Goal: Communication & Community: Participate in discussion

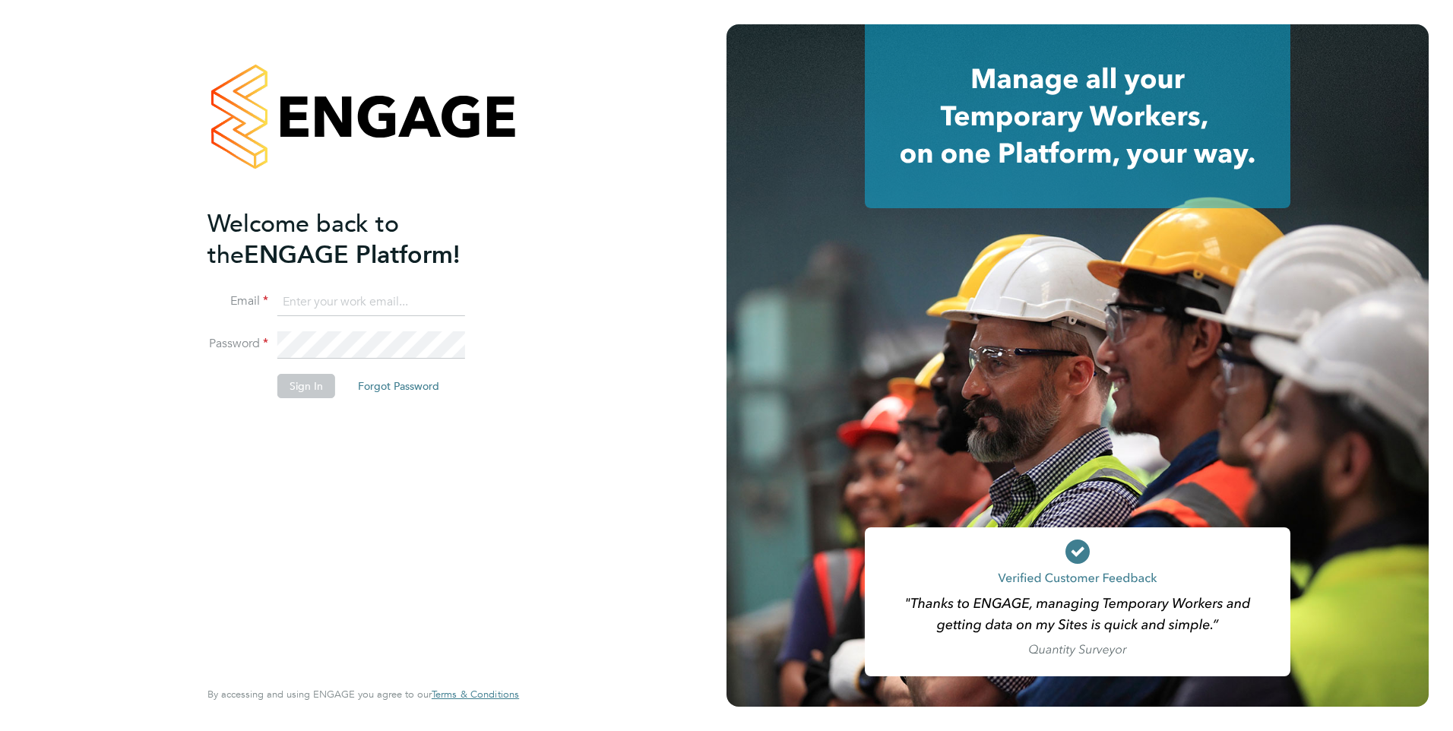
type input "[EMAIL_ADDRESS][DOMAIN_NAME]"
click at [308, 384] on button "Sign In" at bounding box center [306, 386] width 58 height 24
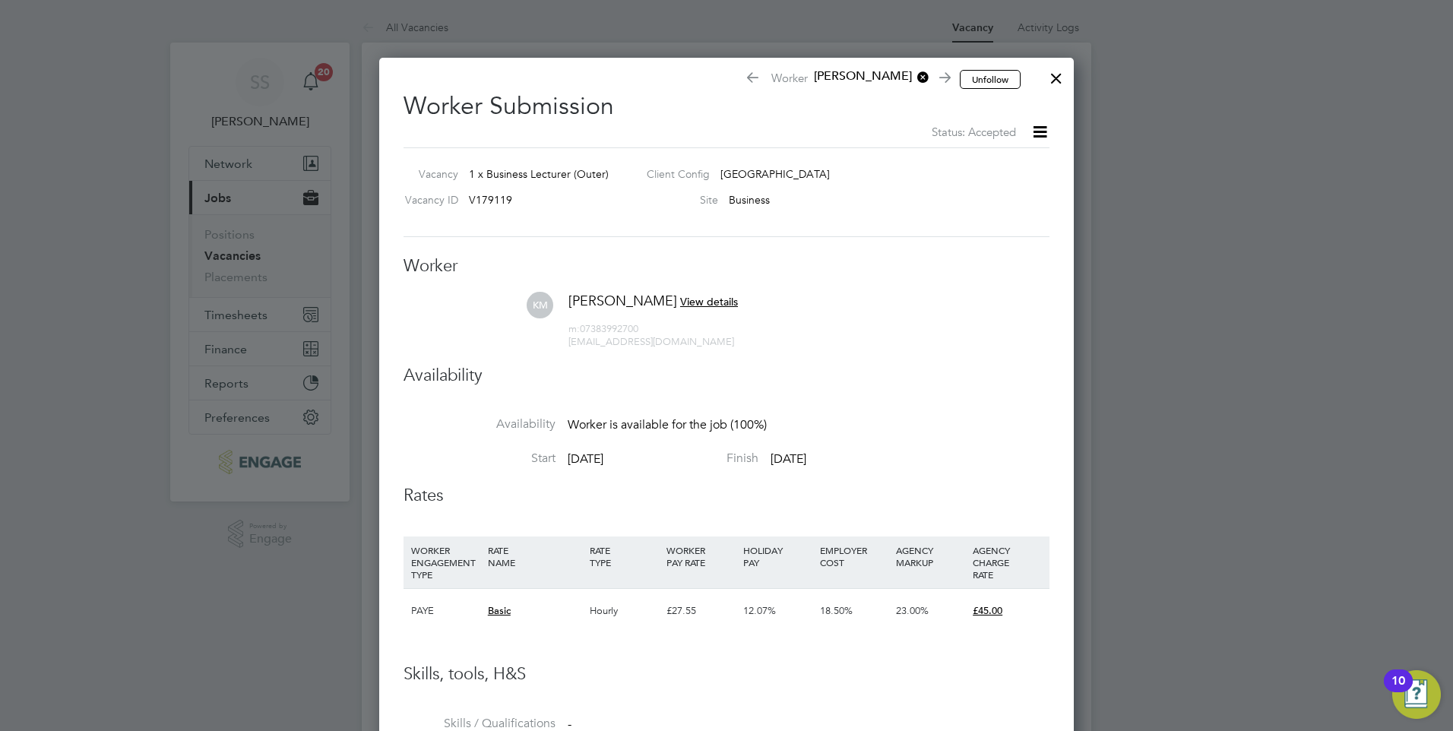
click at [1055, 76] on div at bounding box center [1056, 74] width 27 height 27
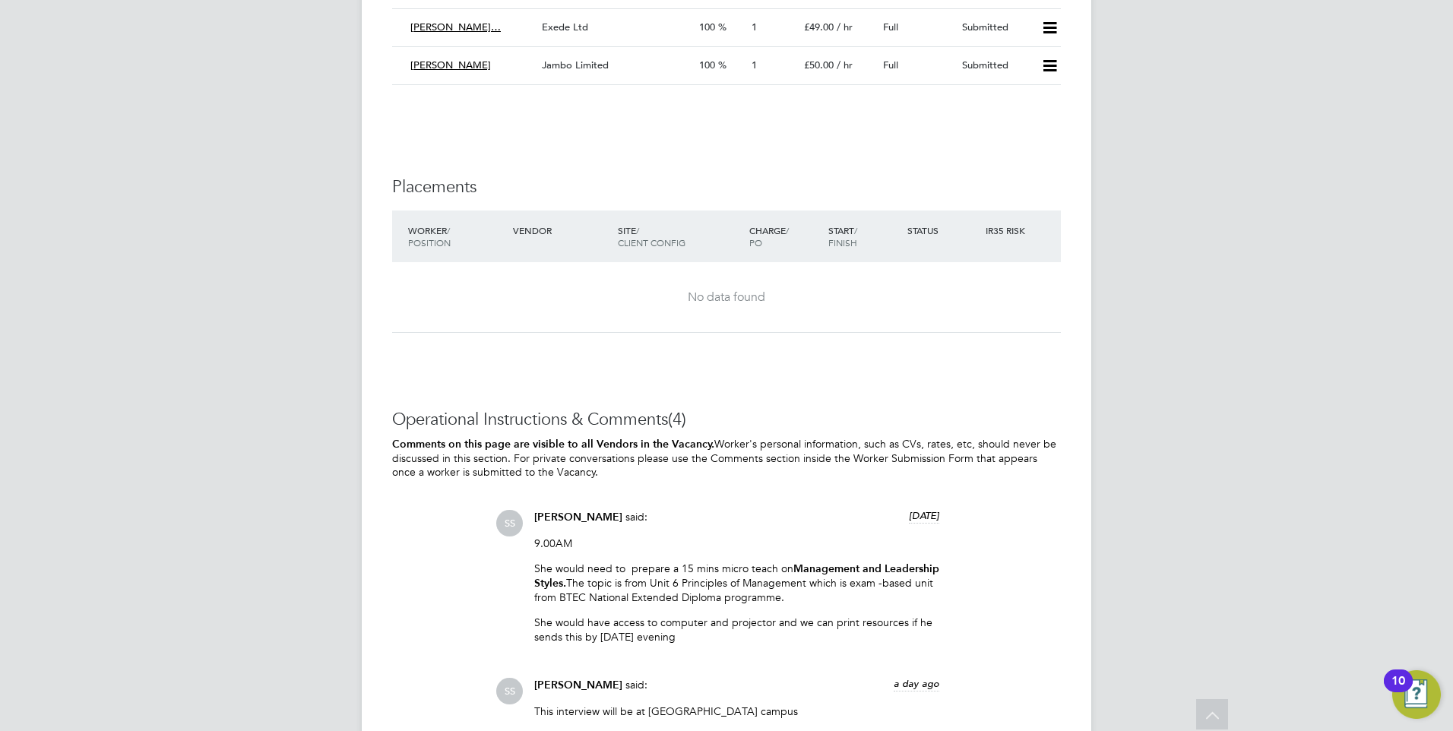
scroll to position [2962, 0]
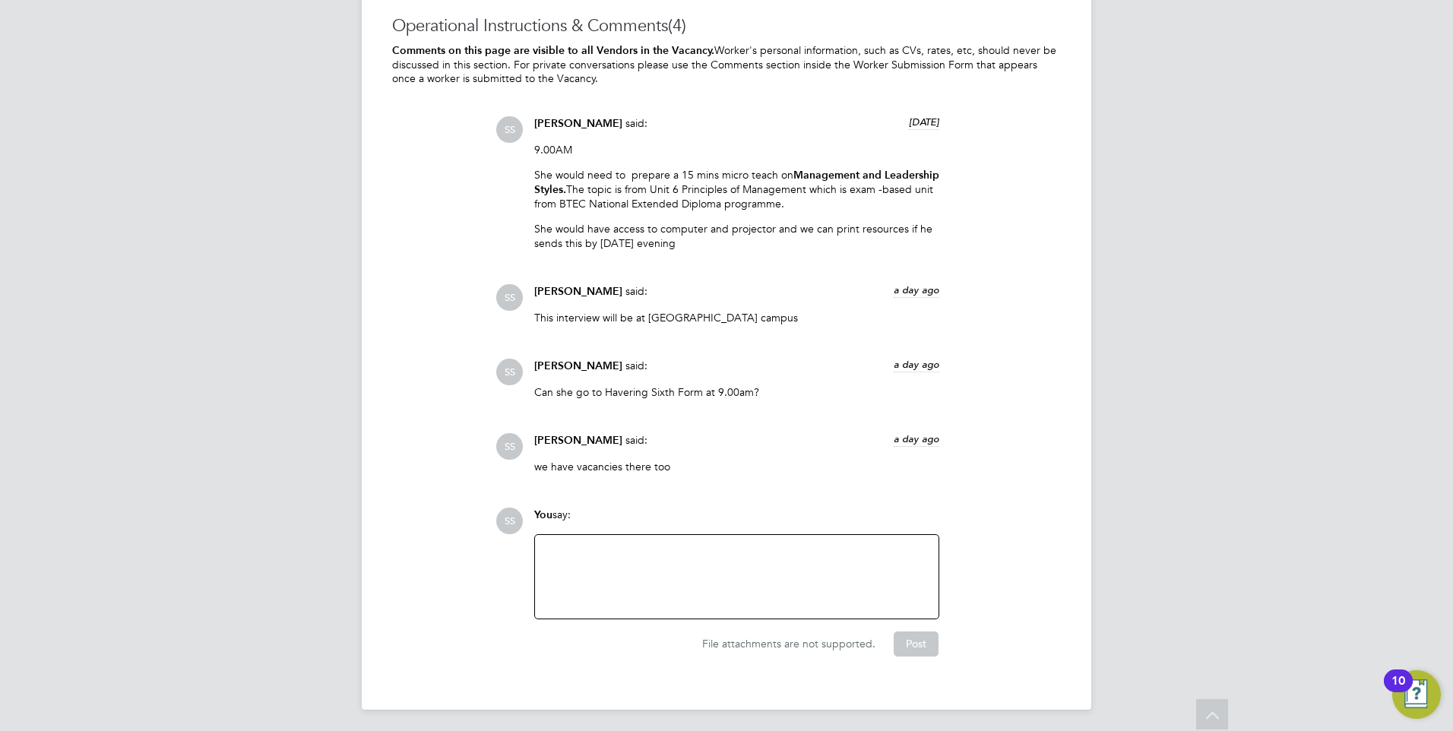
click at [590, 567] on div at bounding box center [736, 576] width 385 height 65
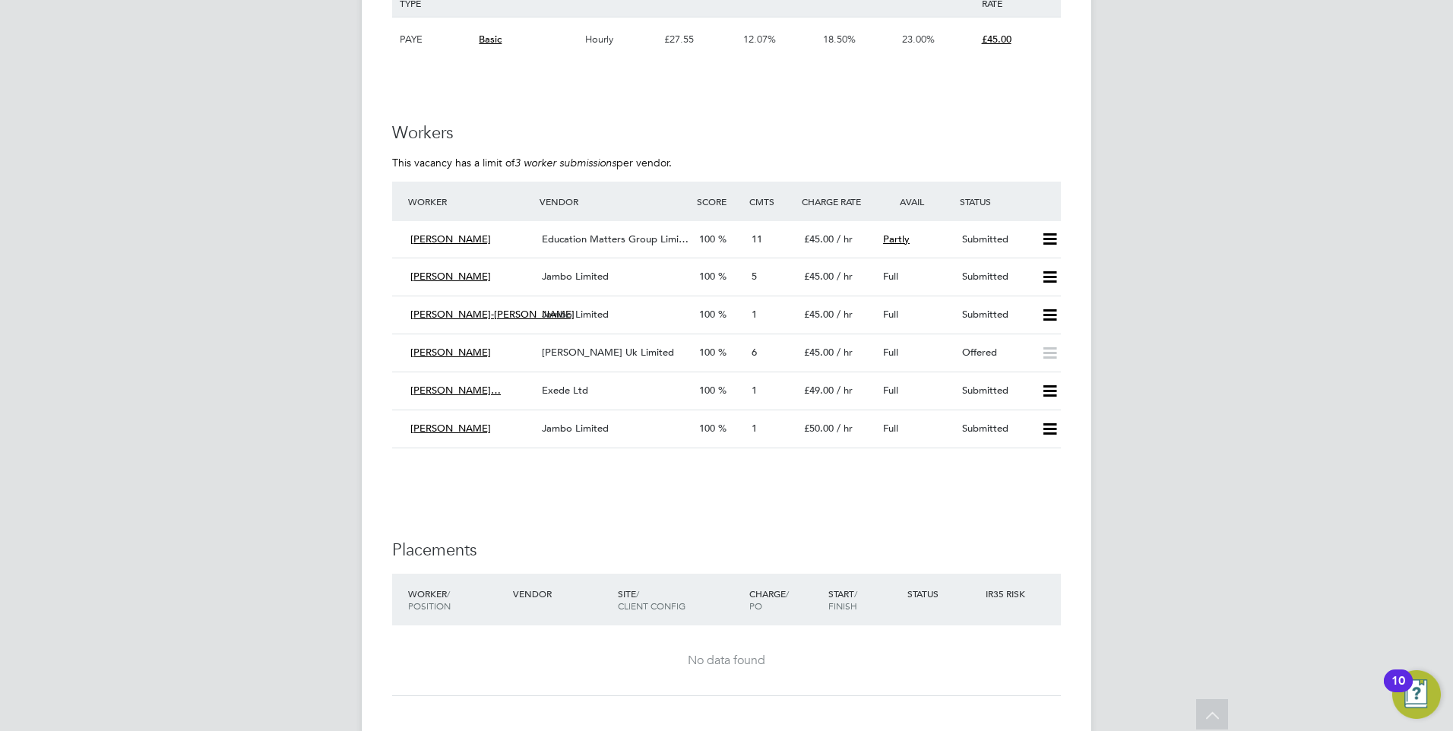
scroll to position [2202, 0]
click at [813, 347] on div "£45.00 / hr" at bounding box center [837, 355] width 79 height 25
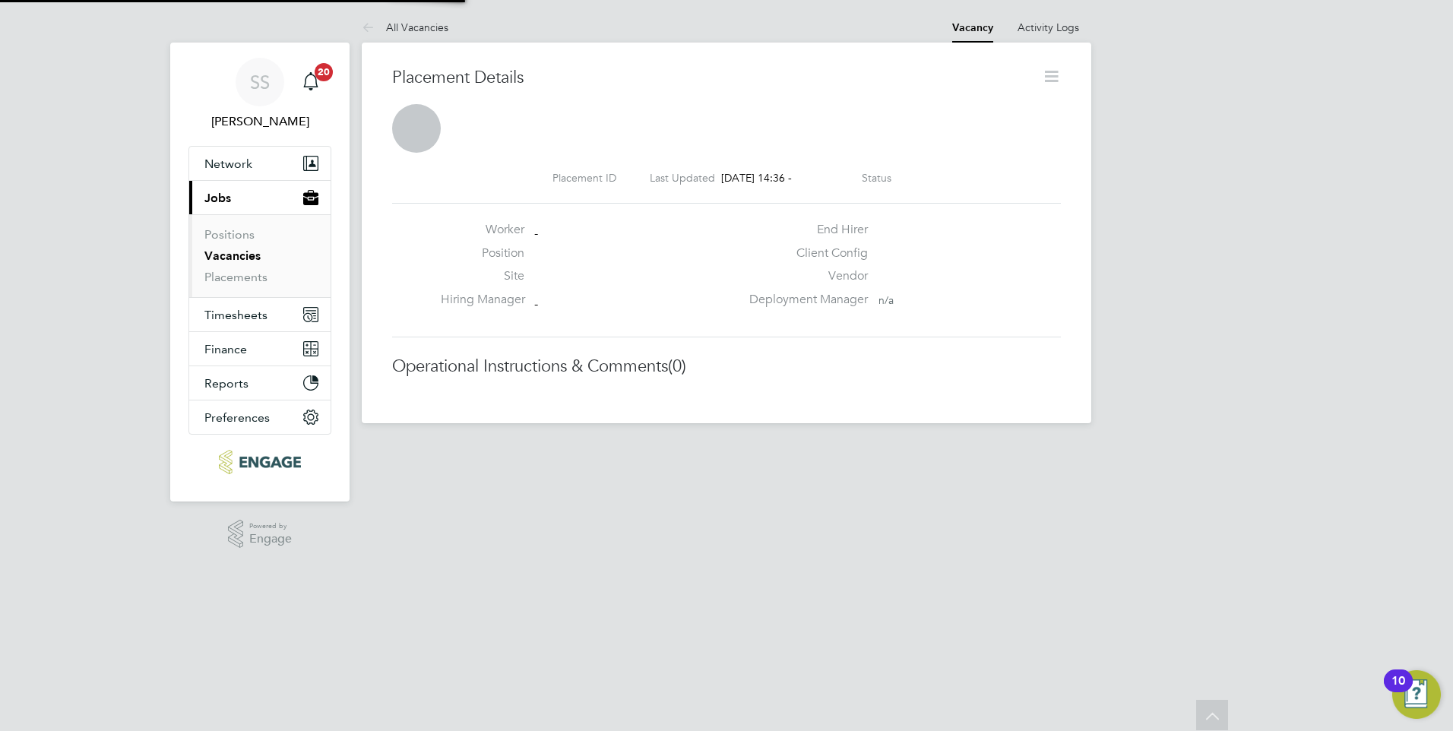
scroll to position [8, 8]
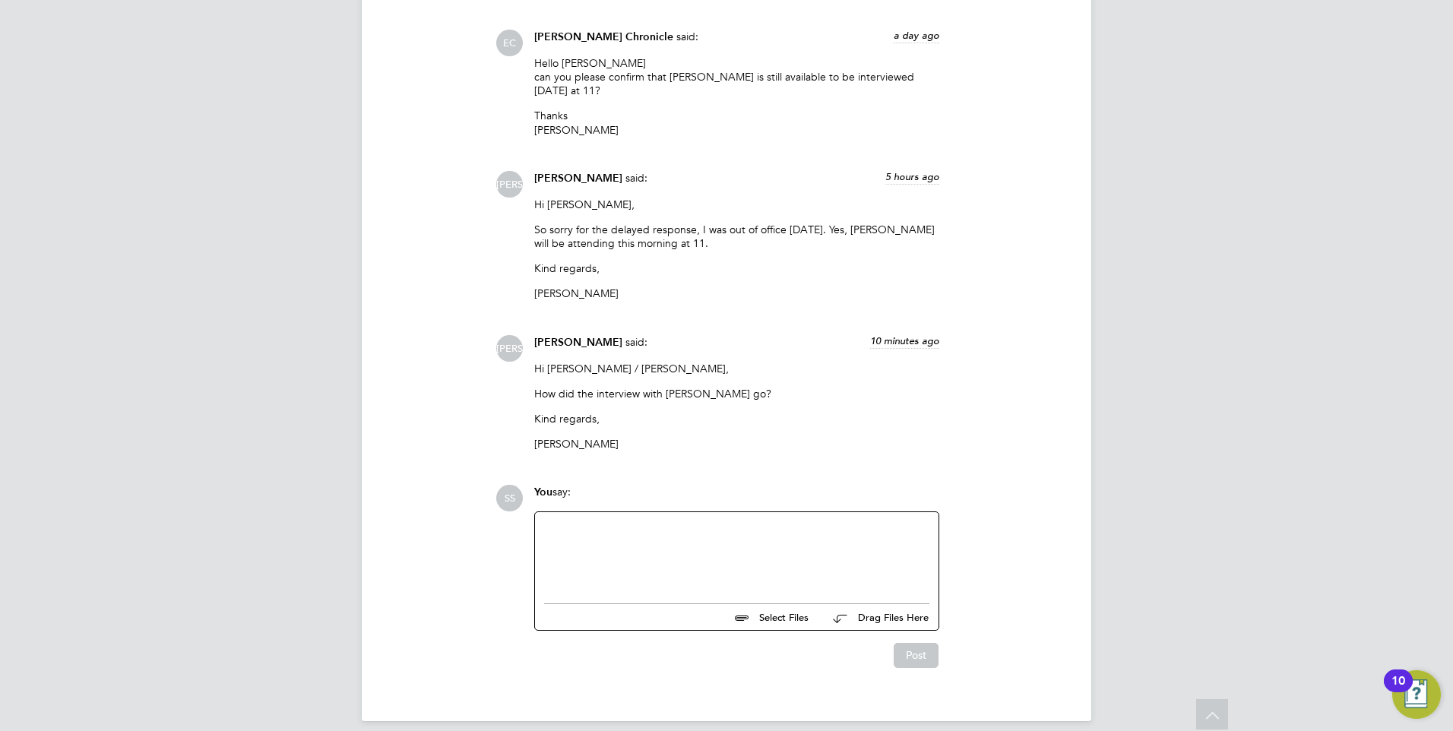
click at [599, 521] on div at bounding box center [736, 553] width 385 height 65
click at [818, 521] on div "Yes, he was good, we would like him to start at Havering sixth Form on Monday" at bounding box center [736, 553] width 385 height 65
click at [910, 643] on button "Post" at bounding box center [916, 655] width 45 height 24
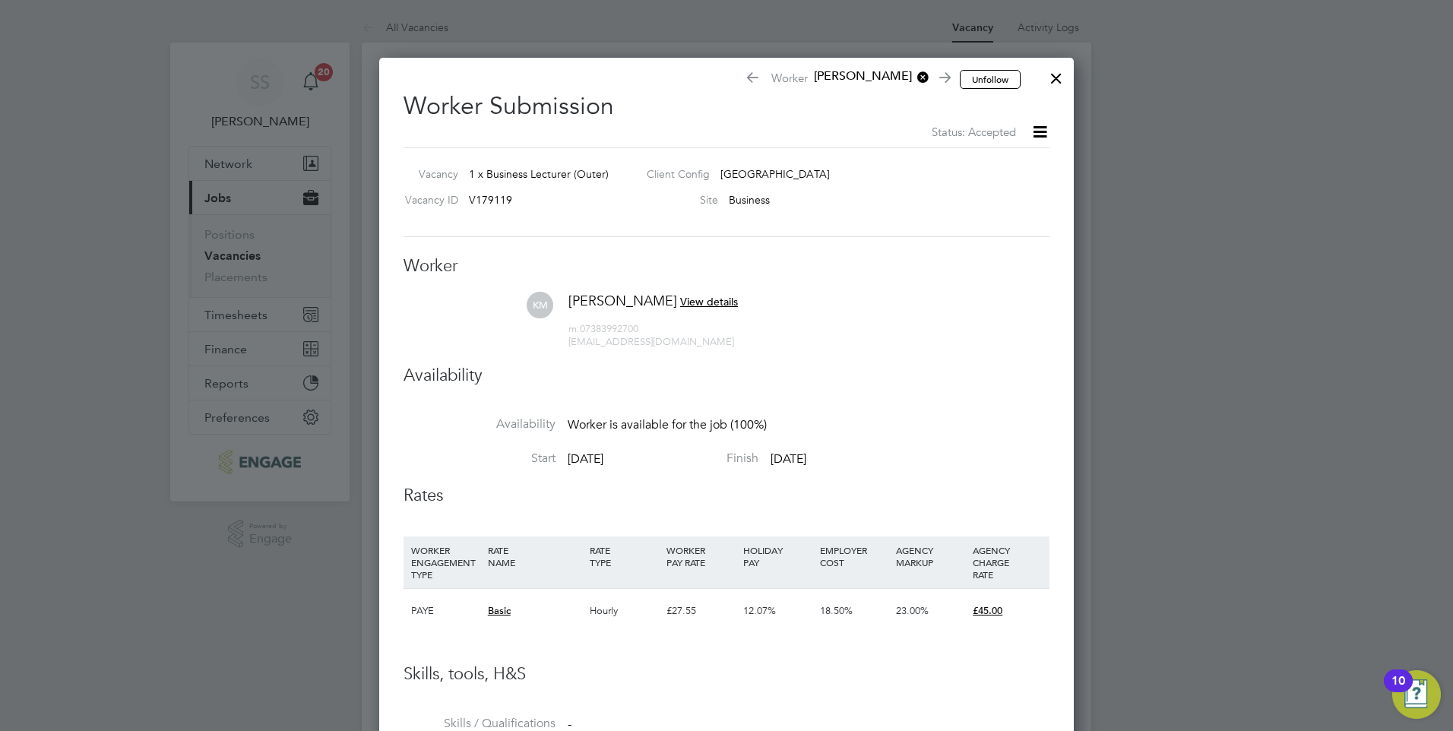
click at [706, 297] on span "View details" at bounding box center [709, 302] width 58 height 14
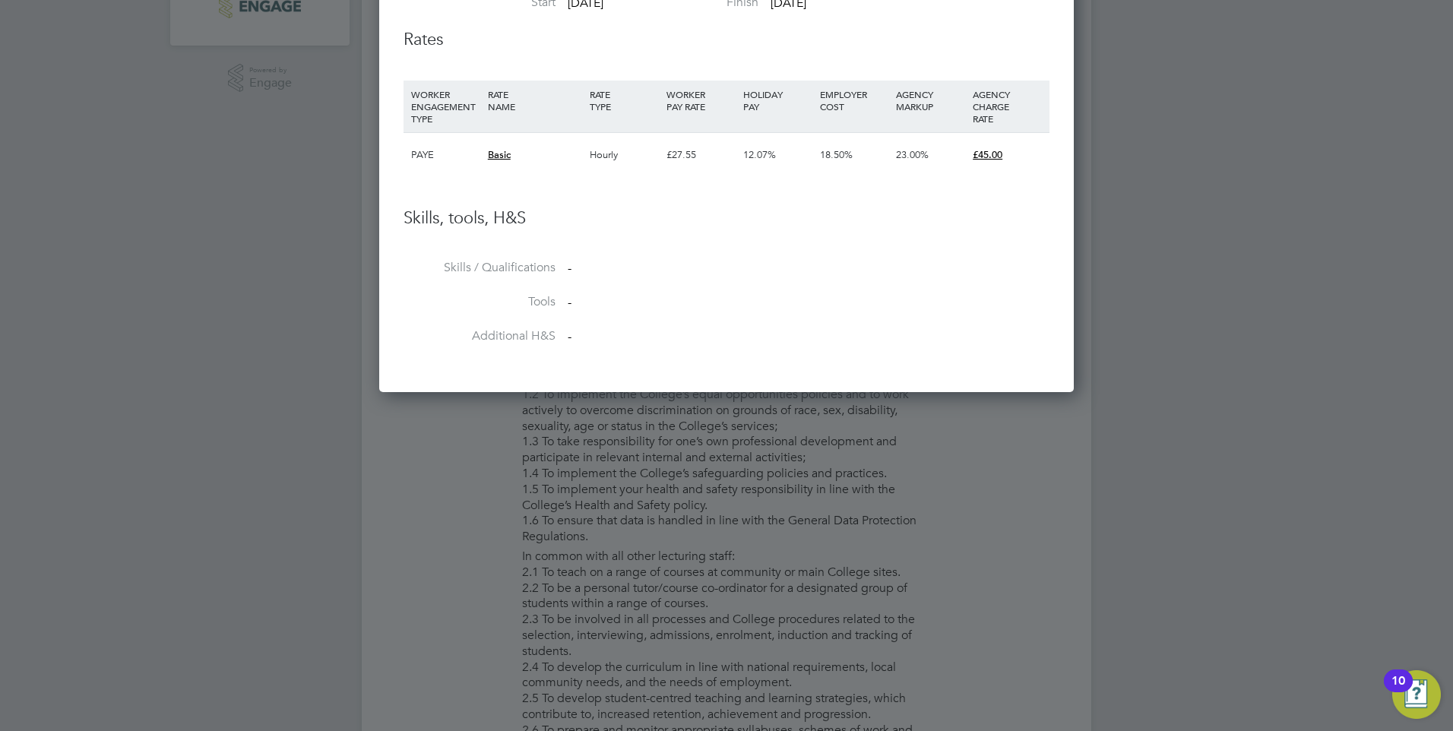
click at [746, 446] on div at bounding box center [726, 365] width 1453 height 731
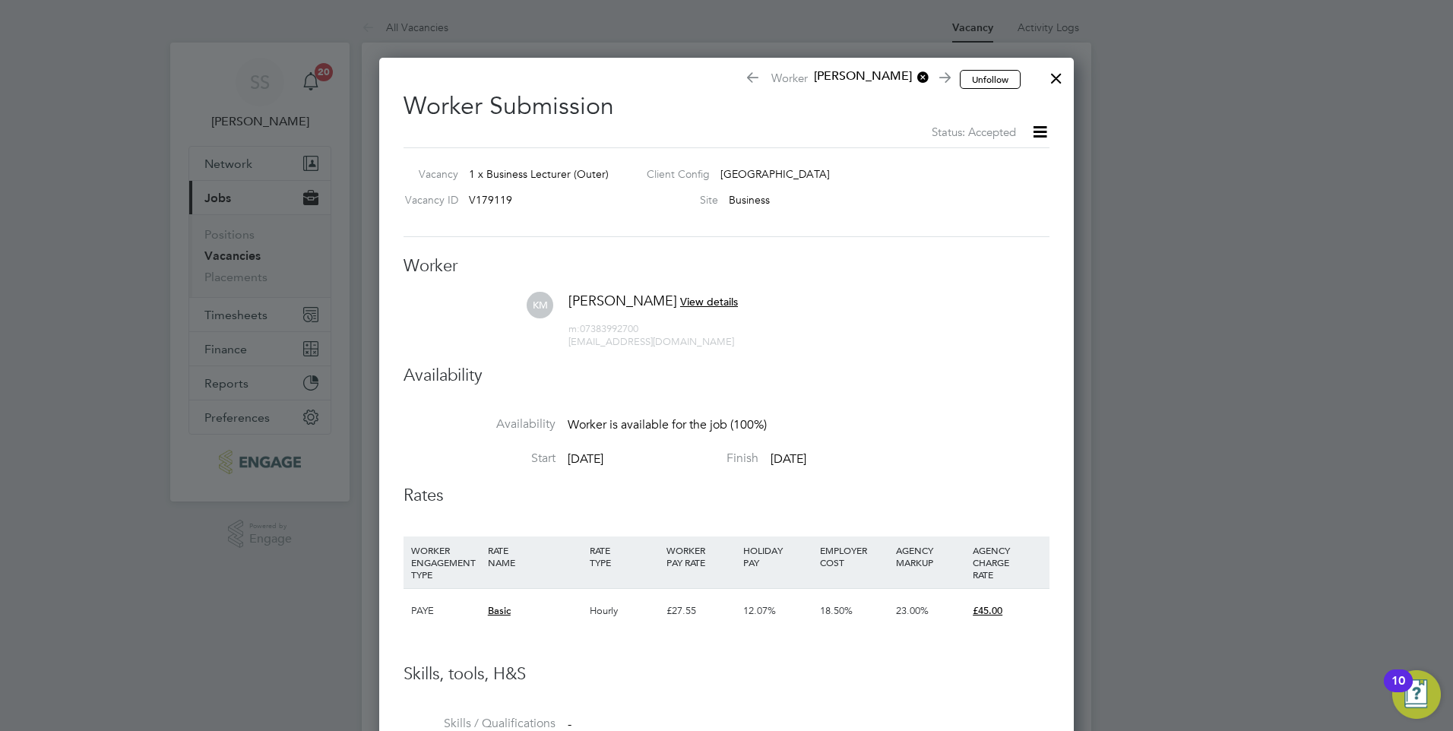
click at [1058, 81] on div at bounding box center [1056, 74] width 27 height 27
